Goal: Task Accomplishment & Management: Manage account settings

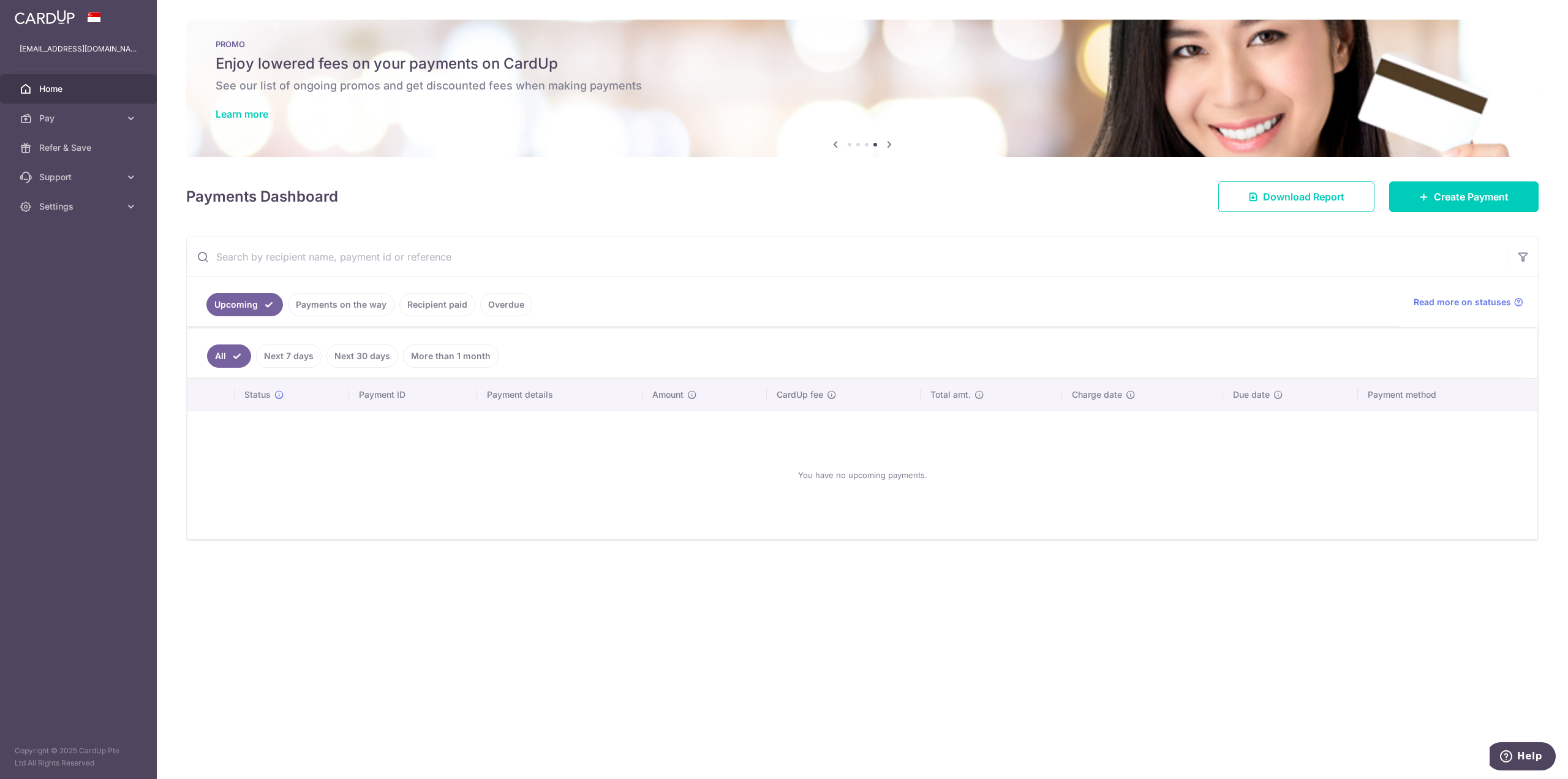
click at [67, 87] on span "Home" at bounding box center [80, 88] width 81 height 12
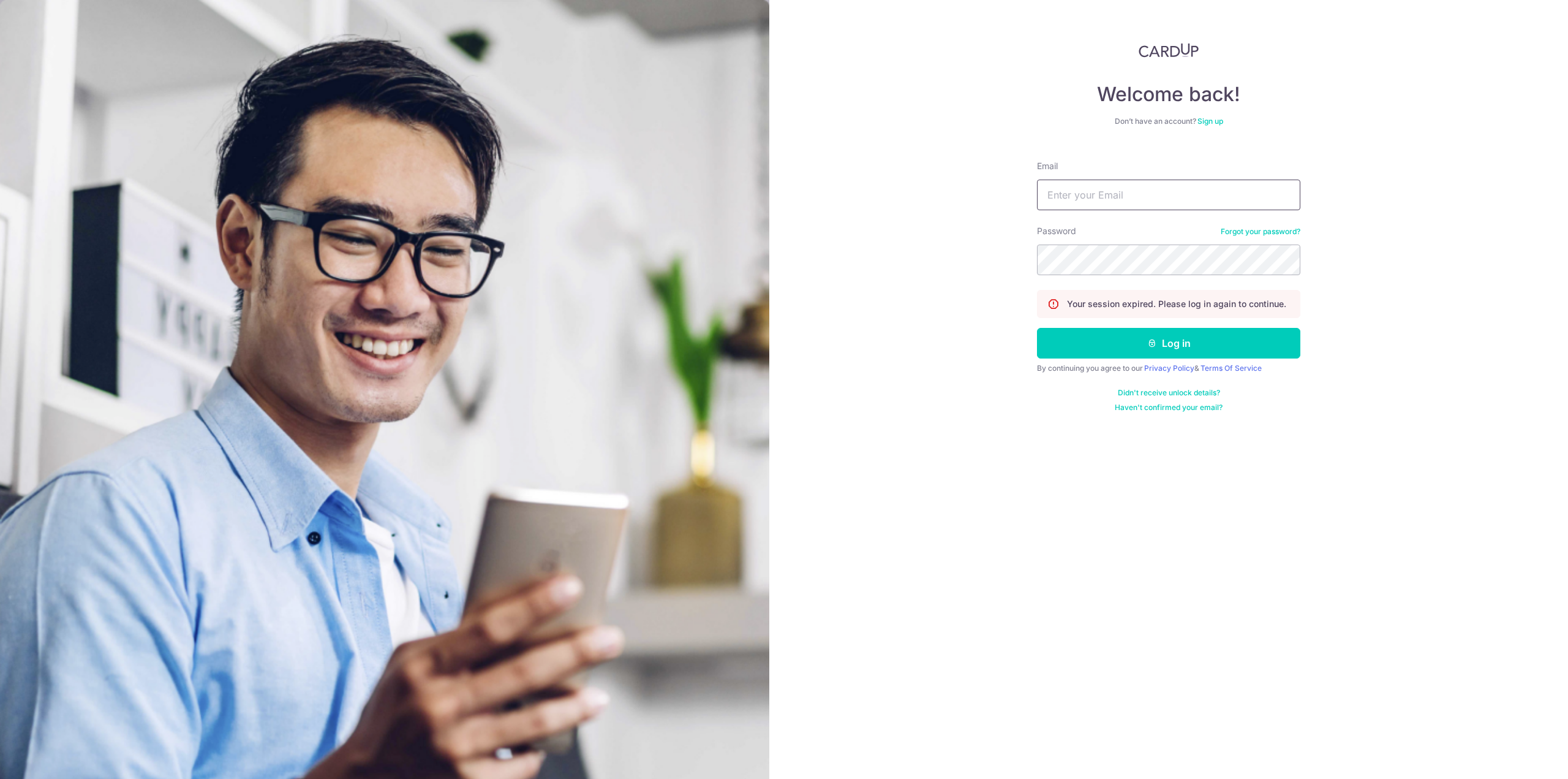
click at [1060, 188] on input "Email" at bounding box center [1168, 195] width 263 height 31
type input "[EMAIL_ADDRESS][DOMAIN_NAME]"
click at [1037, 328] on button "Log in" at bounding box center [1168, 342] width 263 height 31
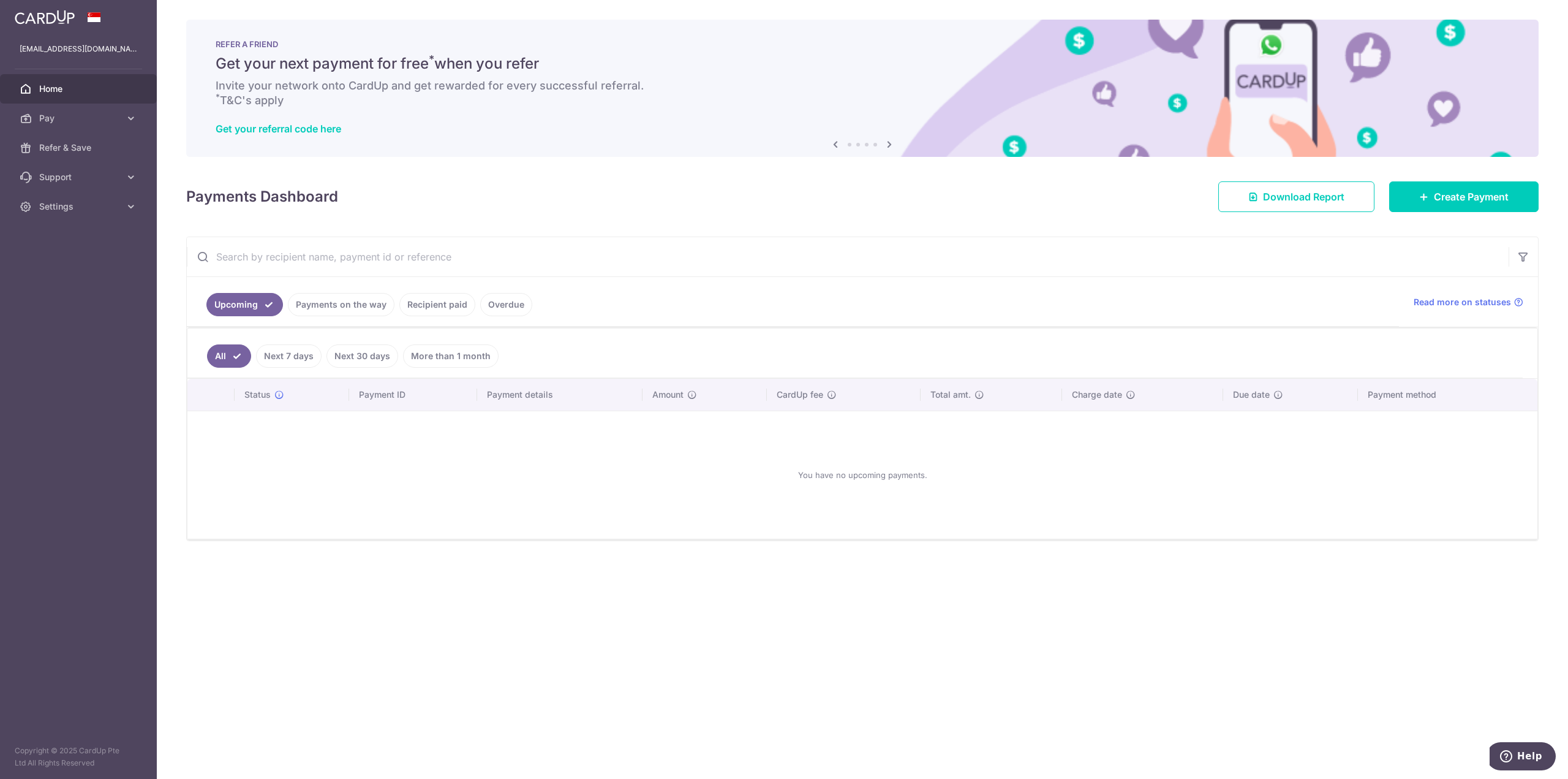
click at [304, 358] on link "Next 7 days" at bounding box center [288, 356] width 65 height 23
click at [323, 304] on link "Payments on the way" at bounding box center [341, 305] width 106 height 23
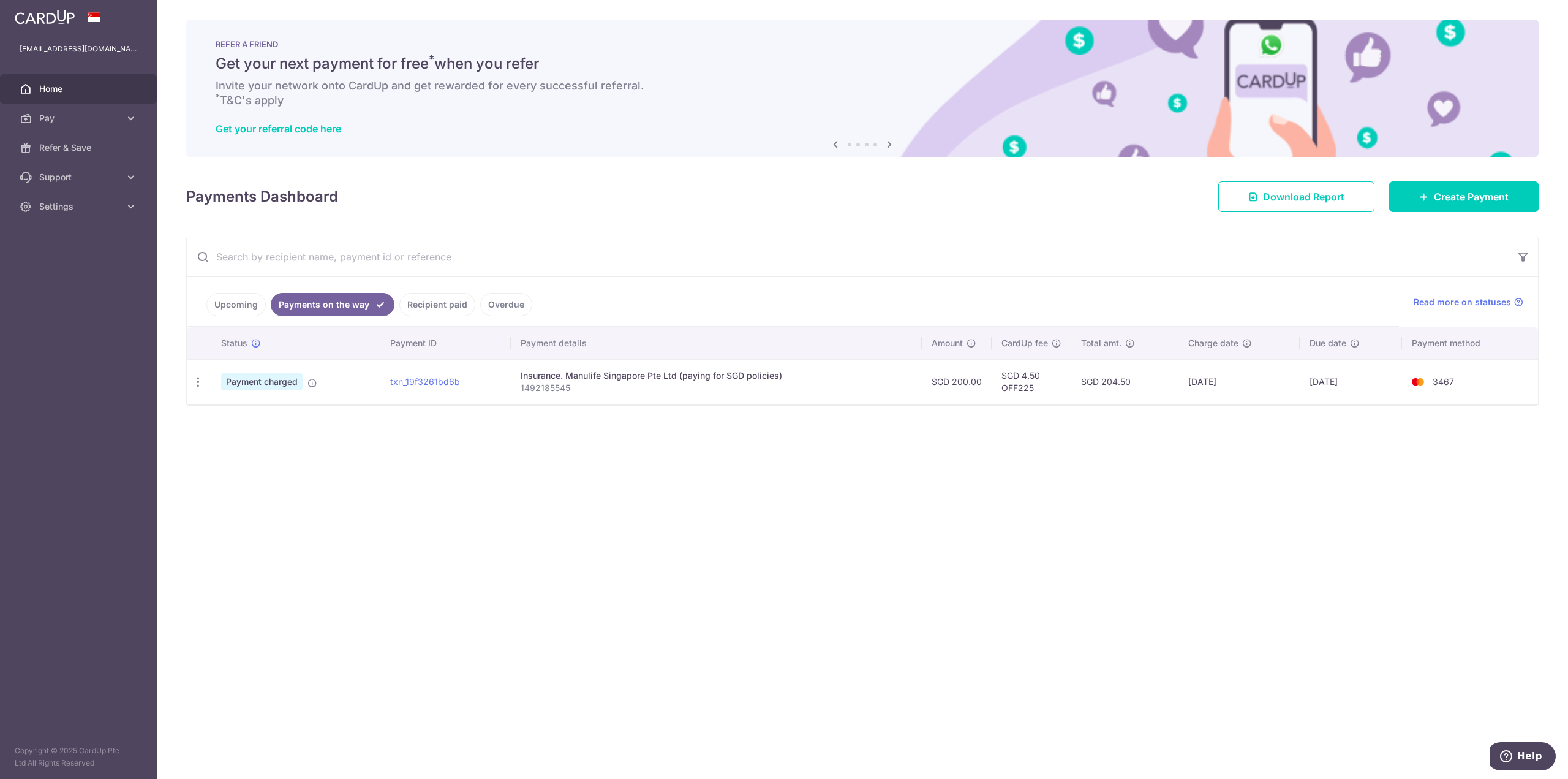
click at [237, 303] on link "Upcoming" at bounding box center [236, 305] width 59 height 23
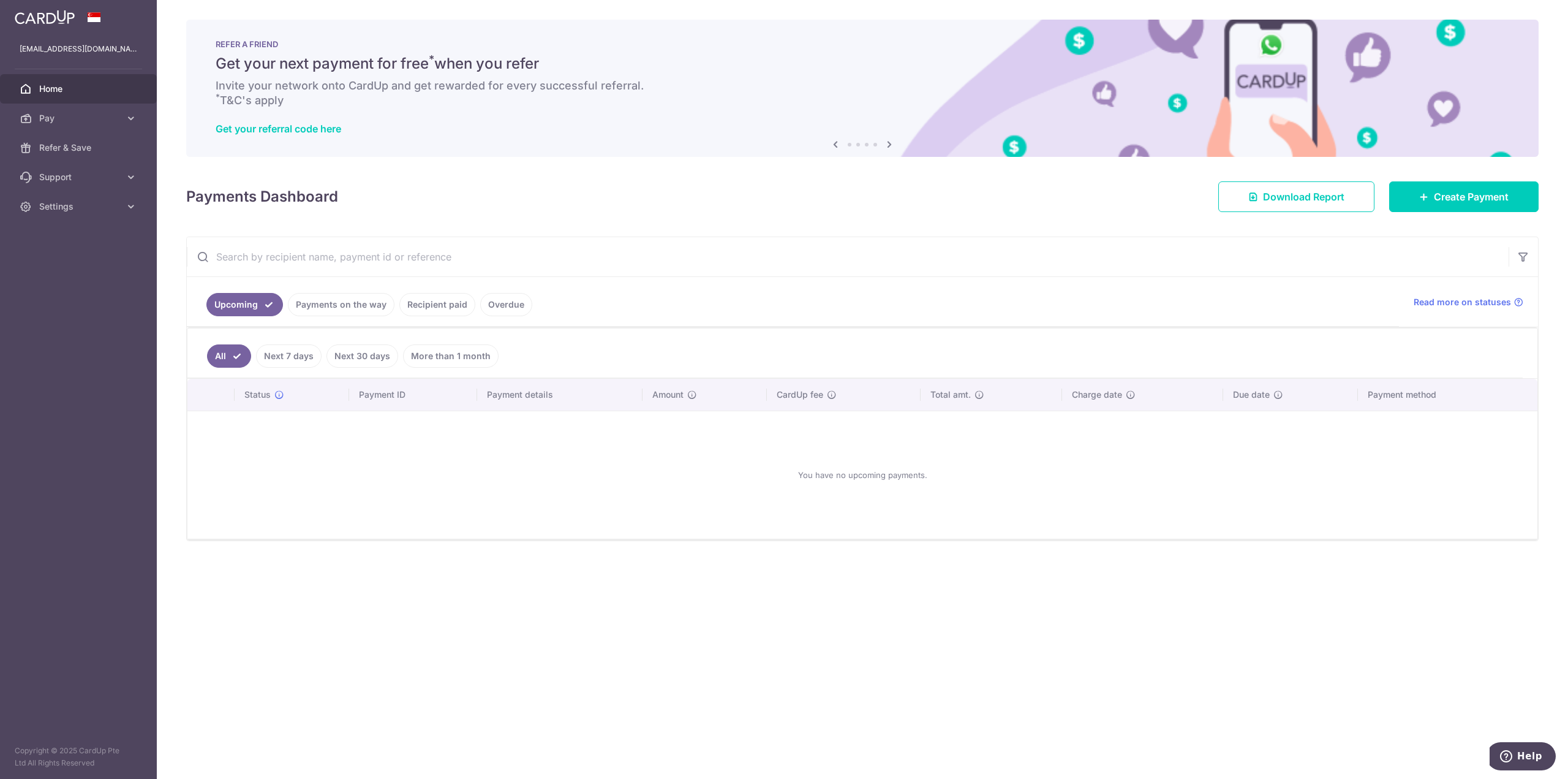
click at [345, 301] on link "Payments on the way" at bounding box center [341, 305] width 106 height 23
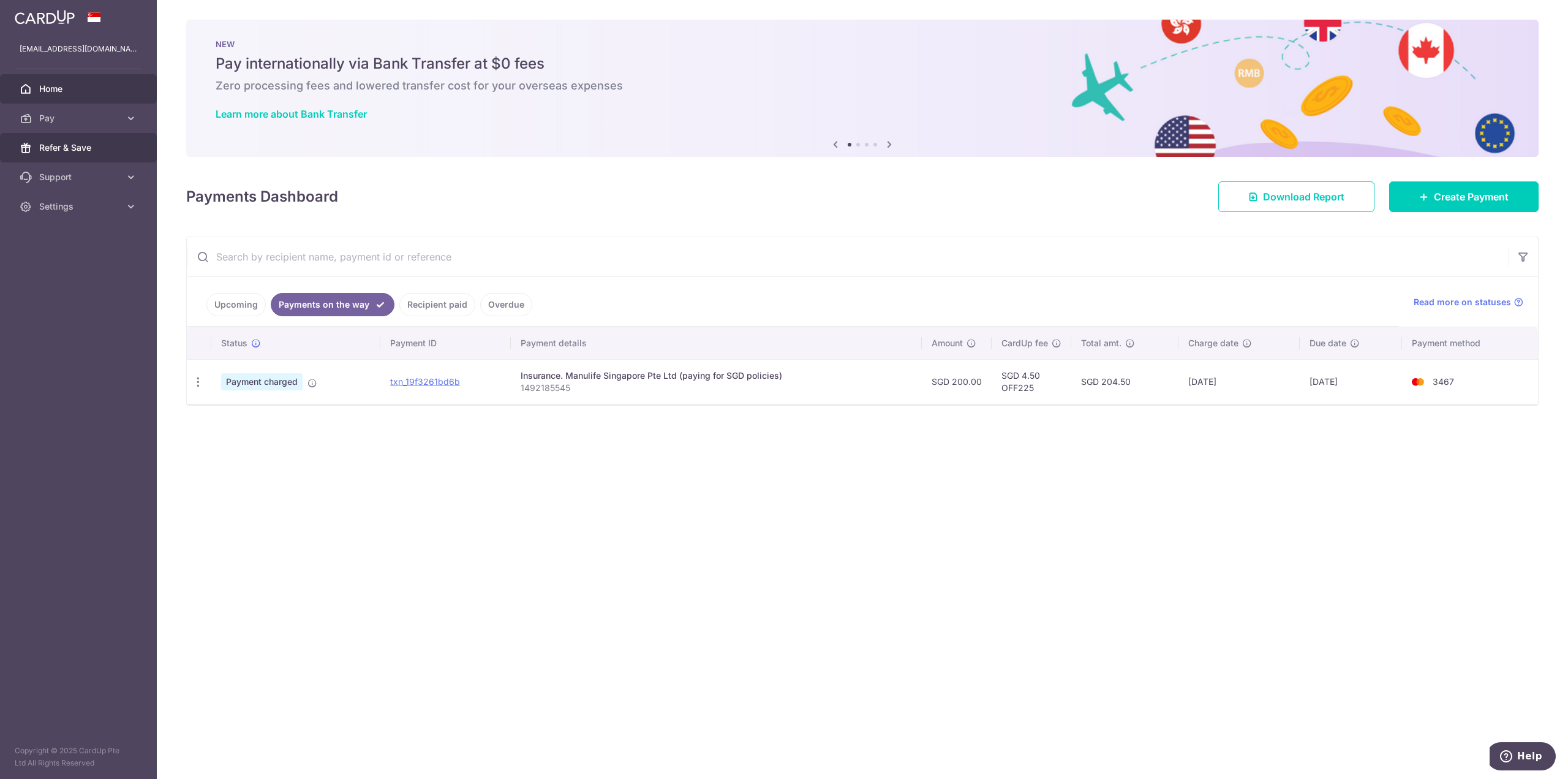
click at [72, 144] on span "Refer & Save" at bounding box center [80, 148] width 81 height 12
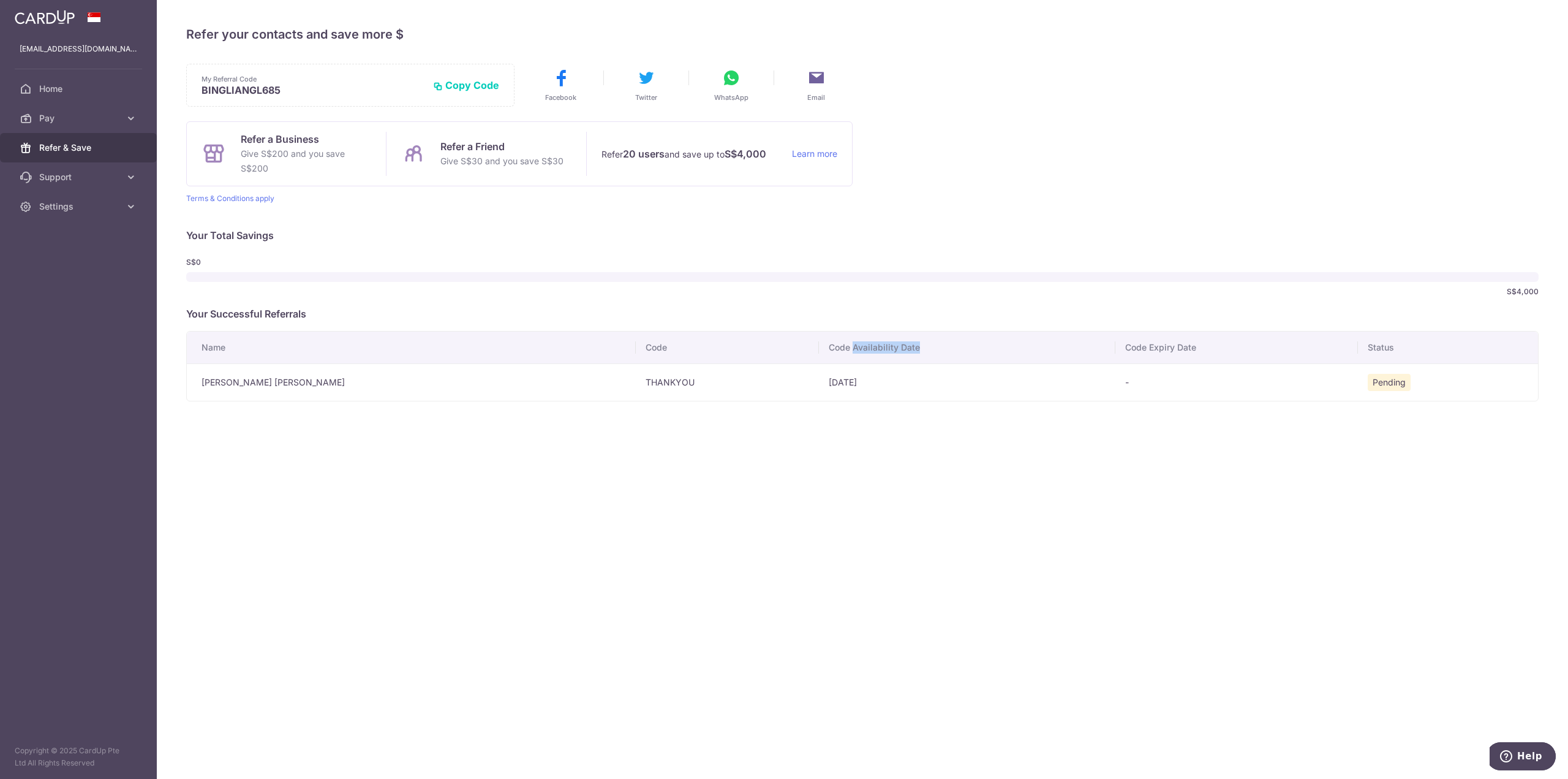
drag, startPoint x: 699, startPoint y: 343, endPoint x: 761, endPoint y: 340, distance: 62.1
click at [819, 340] on th "Code Availability Date" at bounding box center [967, 347] width 296 height 32
click at [969, 415] on div "× Invite your friends via email To Send Invitations Sample From CardUp Subject …" at bounding box center [862, 390] width 1411 height 779
click at [1053, 505] on div "× Invite your friends via email To Send Invitations Sample From CardUp Subject …" at bounding box center [862, 390] width 1411 height 779
click at [457, 569] on div "× Invite your friends via email To Send Invitations Sample From CardUp Subject …" at bounding box center [862, 390] width 1411 height 779
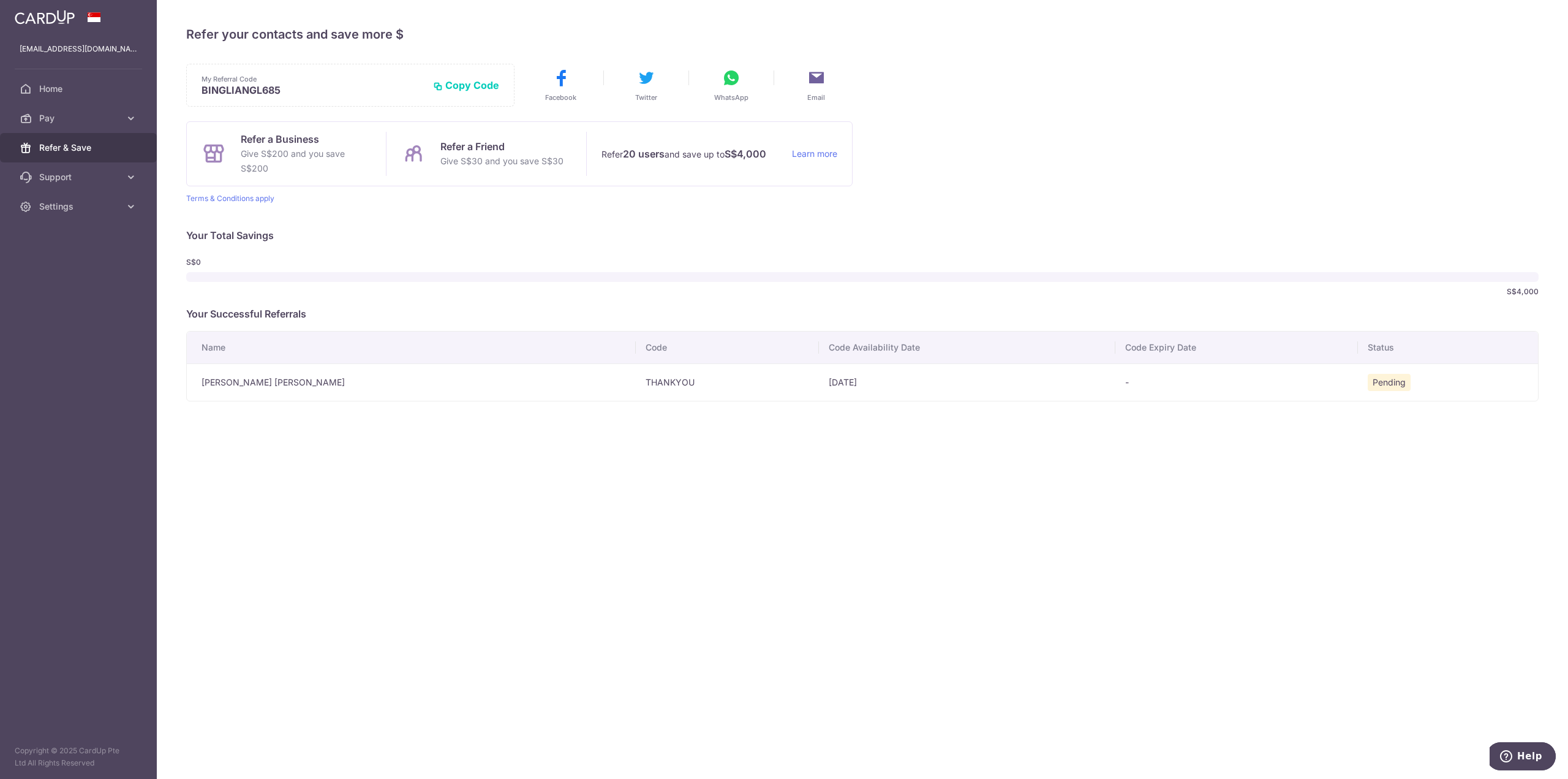
click at [1114, 656] on div "× Invite your friends via email To Send Invitations Sample From CardUp Subject …" at bounding box center [862, 390] width 1411 height 779
